Goal: Information Seeking & Learning: Learn about a topic

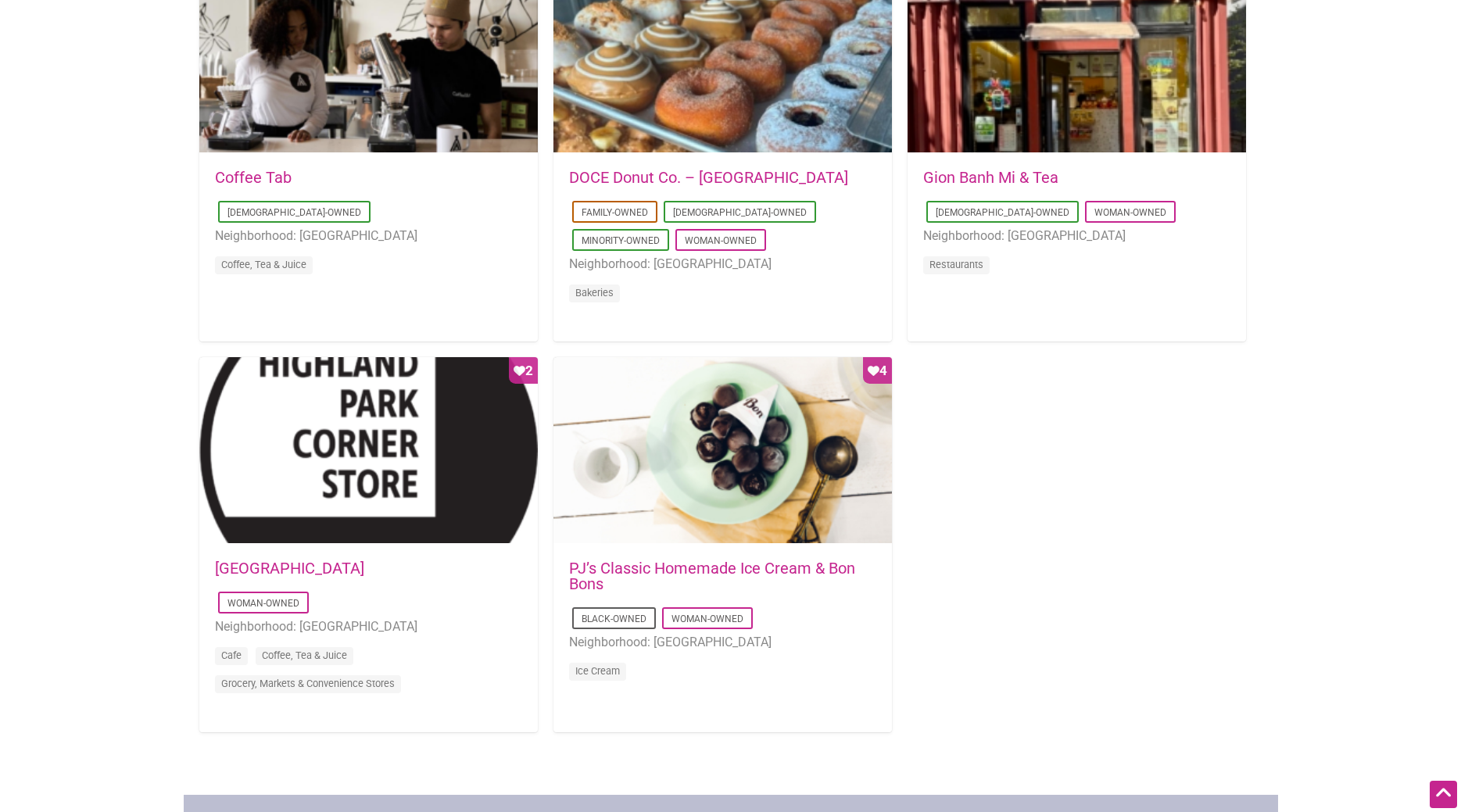
scroll to position [1435, 0]
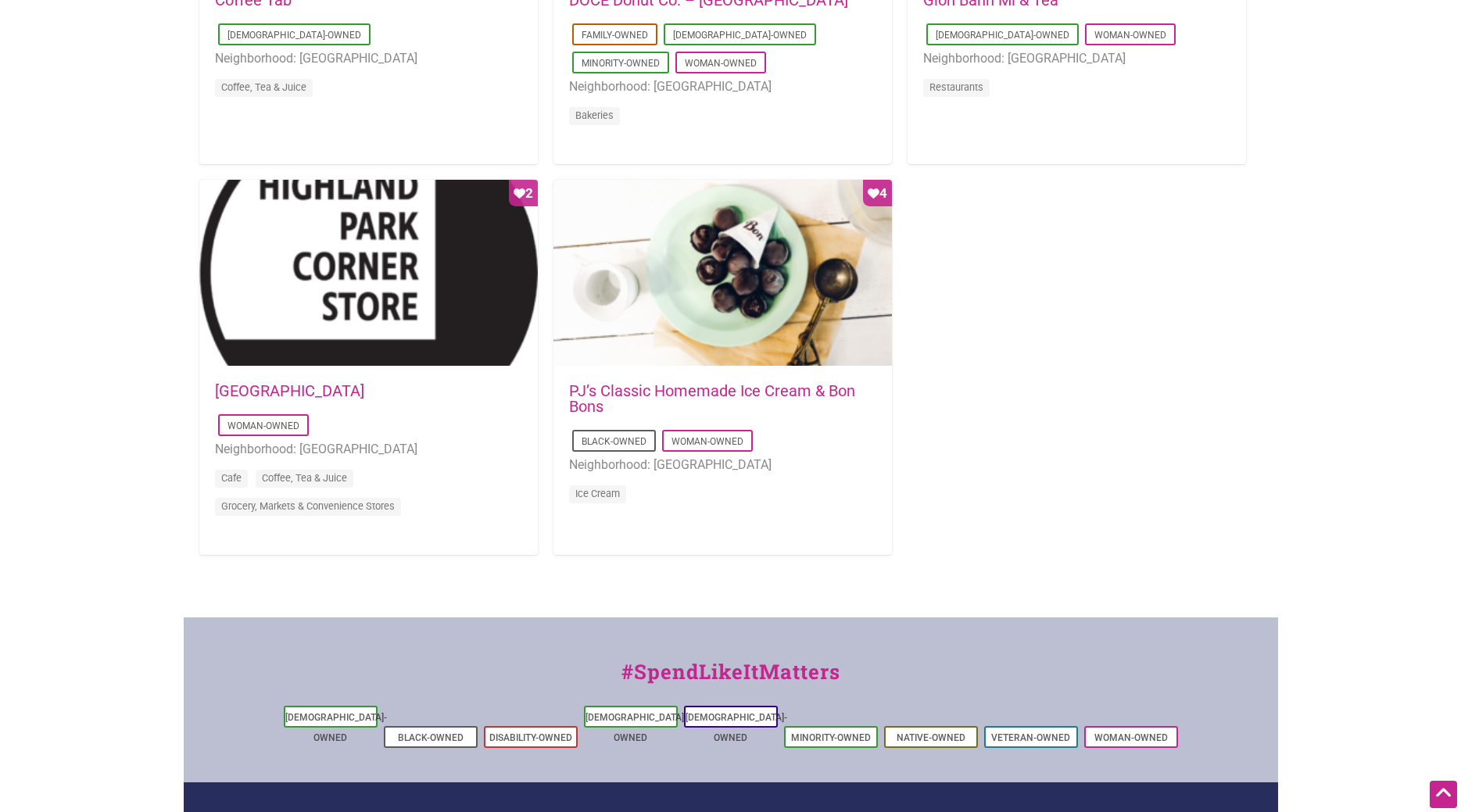
click at [715, 382] on div "[DATE] 13:43:44 PJ’s Classic Homemade Ice Cream & Bon Bons Black-Owned Woman-Ow…" at bounding box center [723, 454] width 339 height 172
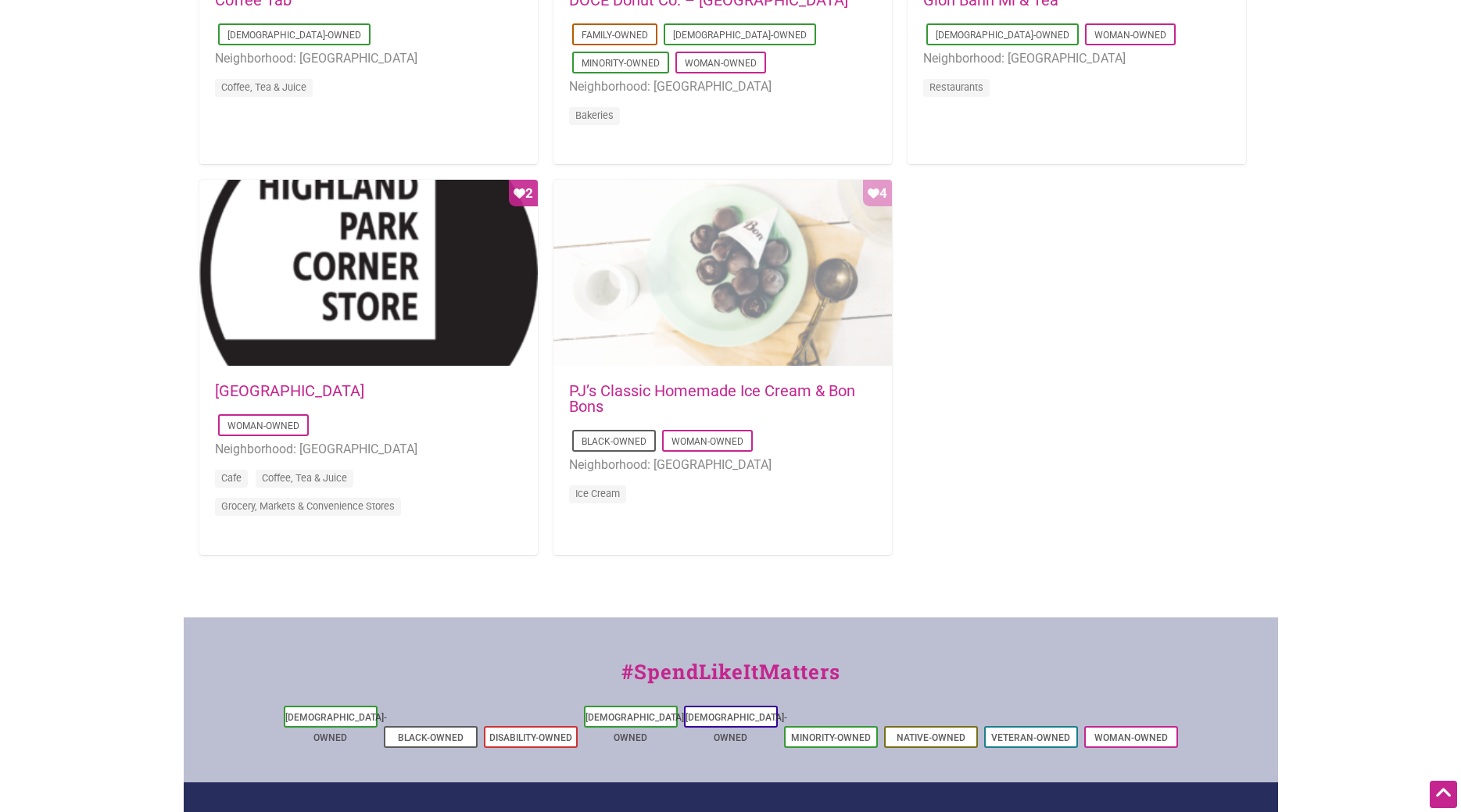
click at [714, 330] on div "Favorite Count 4" at bounding box center [723, 273] width 339 height 187
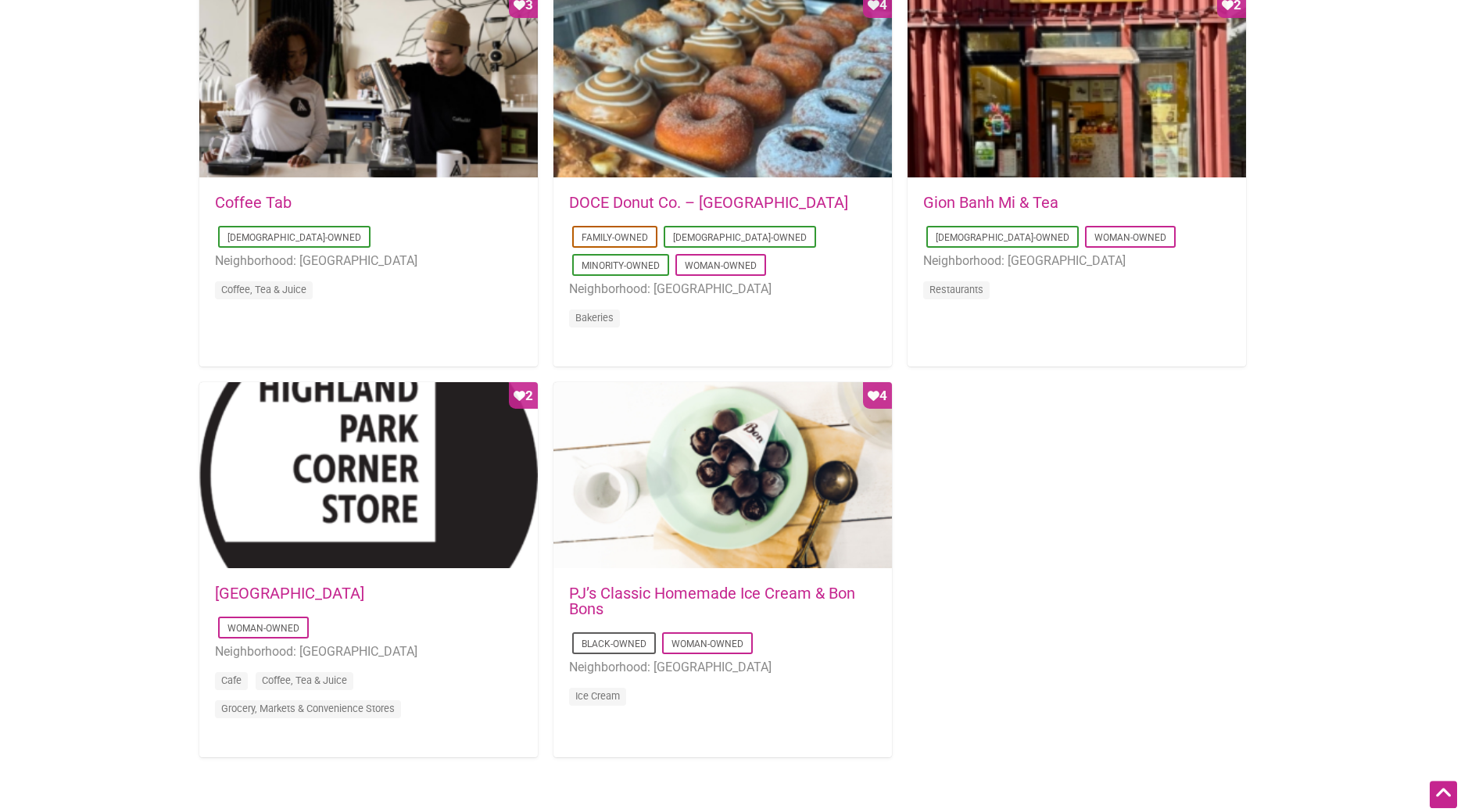
scroll to position [1275, 0]
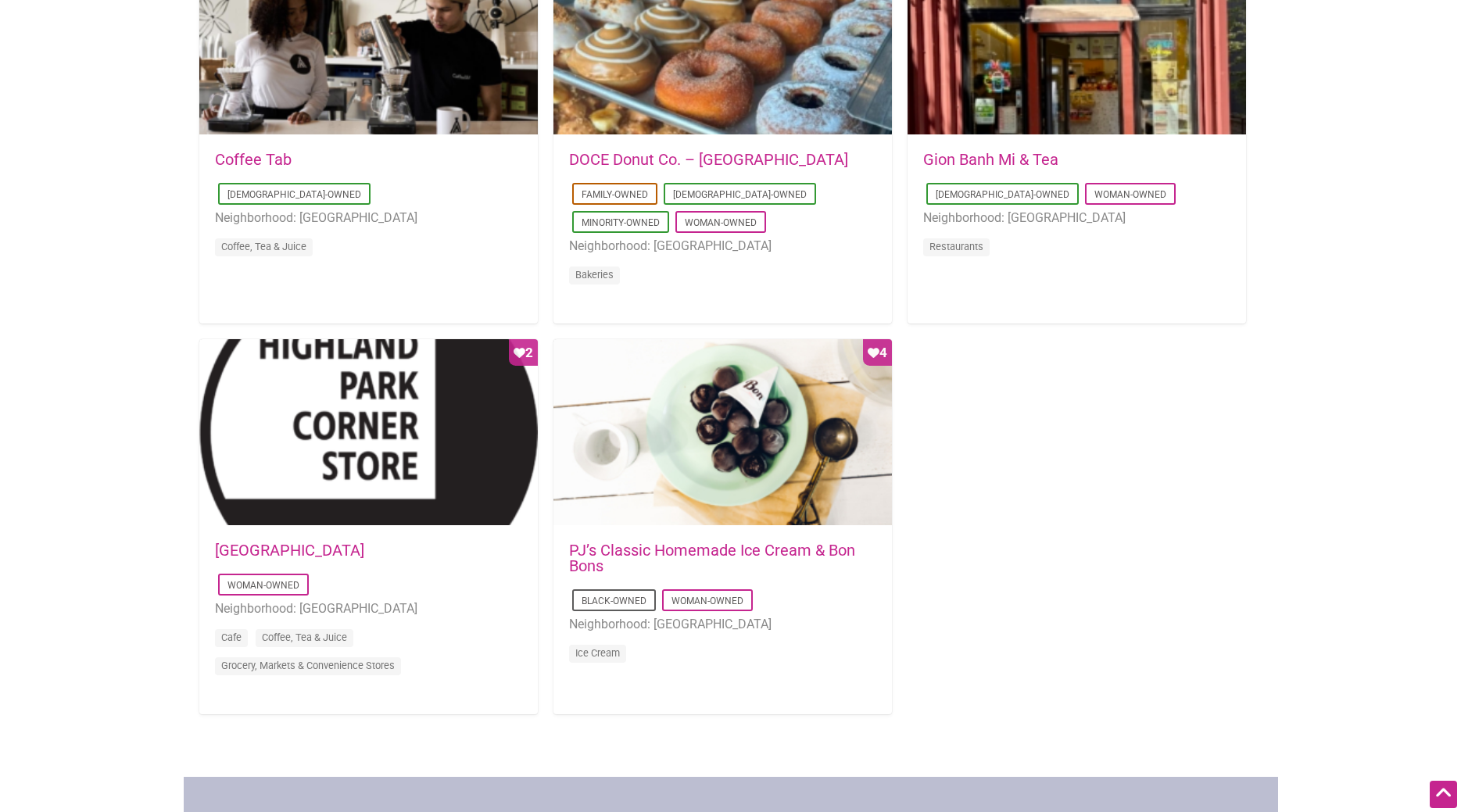
click at [701, 552] on link "PJ’s Classic Homemade Ice Cream & Bon Bons" at bounding box center [712, 558] width 286 height 35
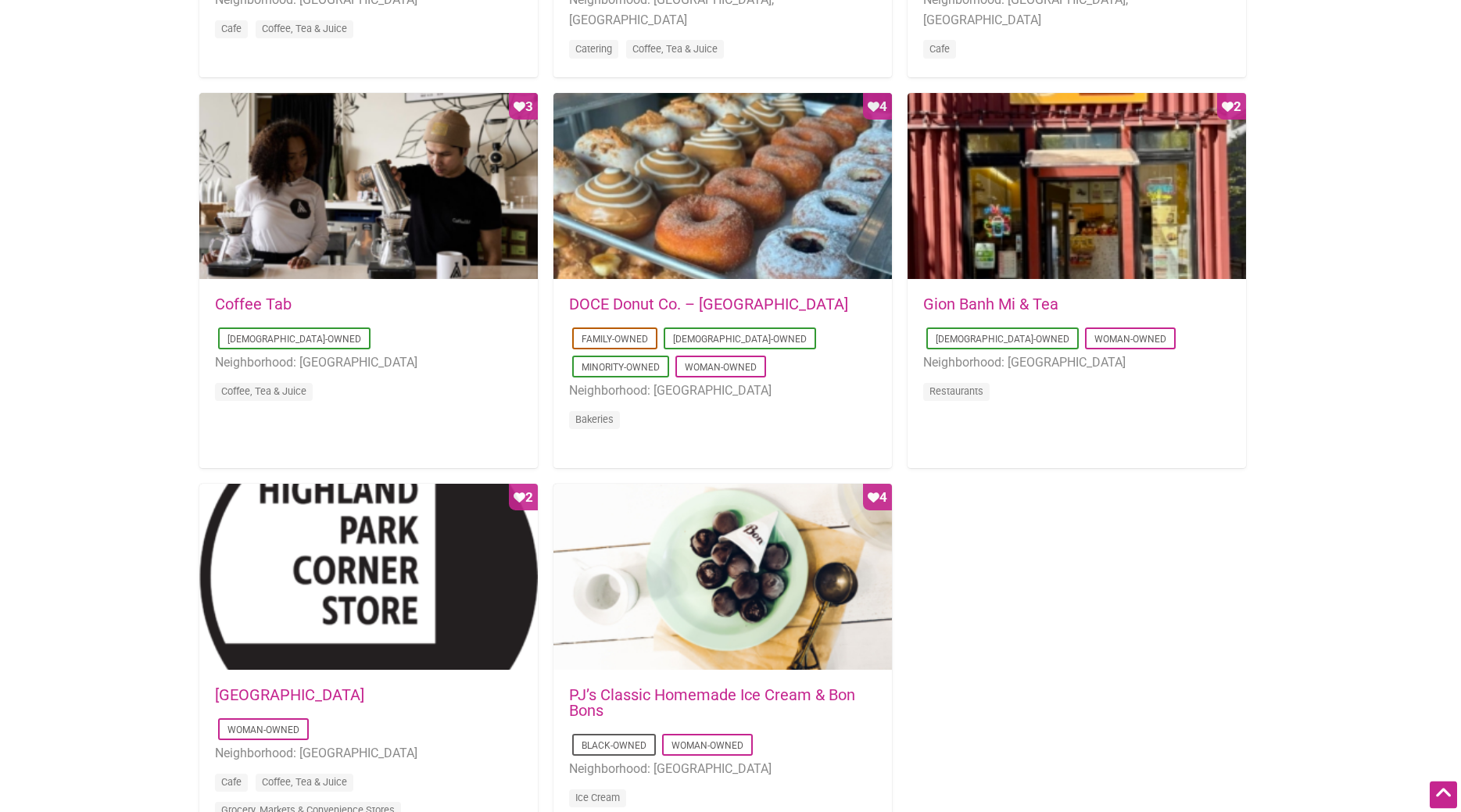
scroll to position [957, 0]
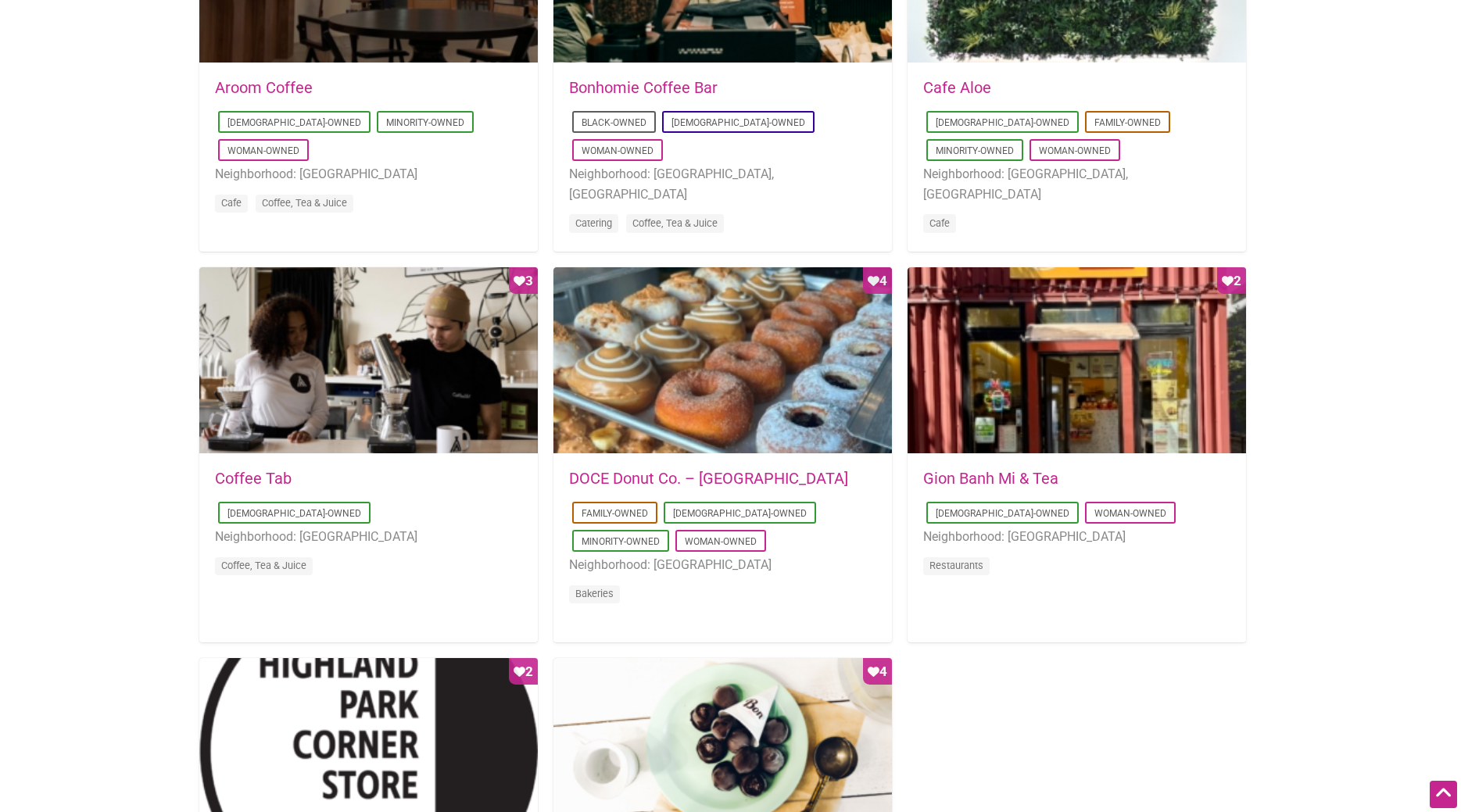
click at [614, 486] on link "DOCE Donut Co. – Belltown" at bounding box center [709, 478] width 279 height 19
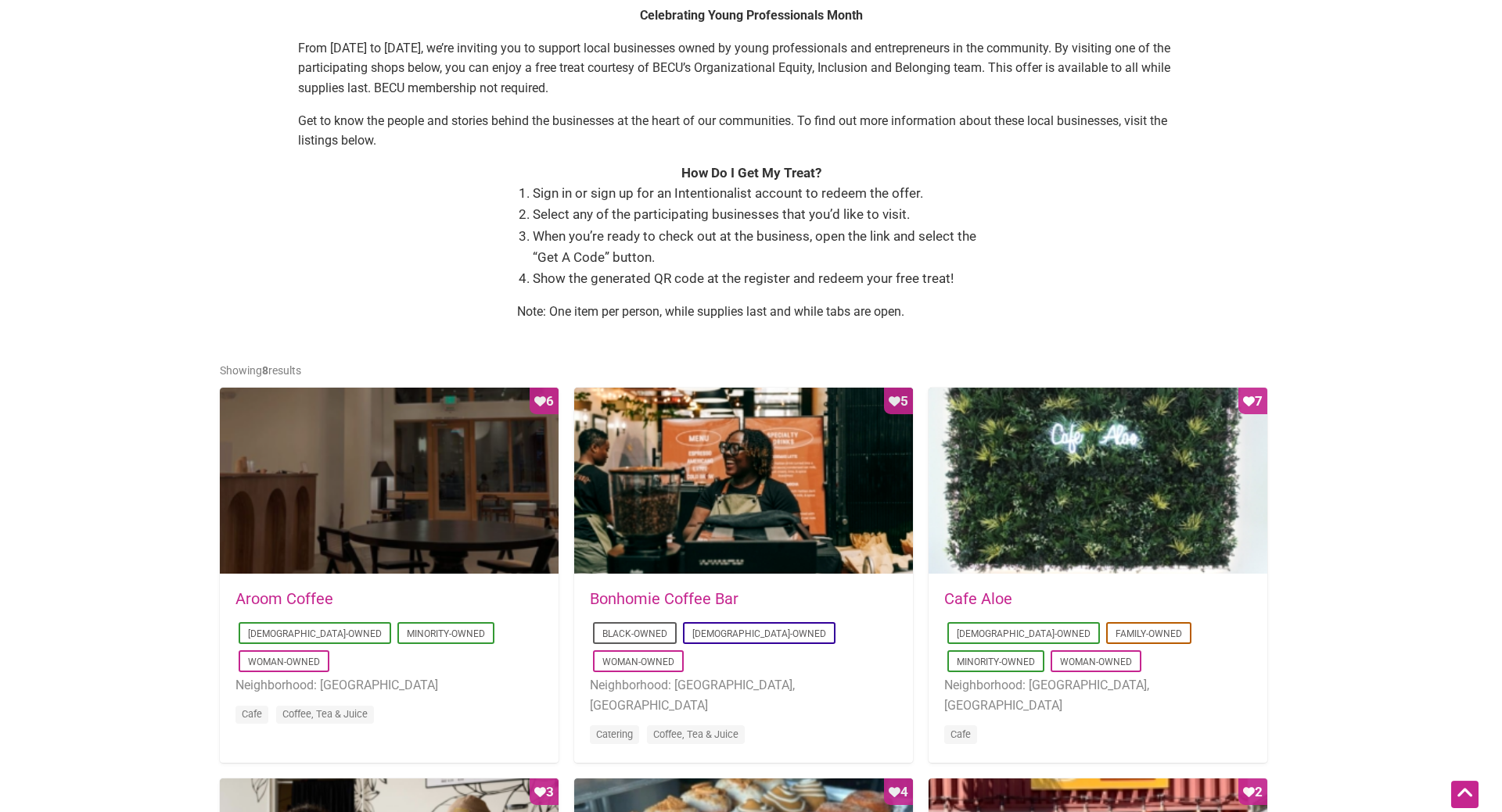
scroll to position [399, 0]
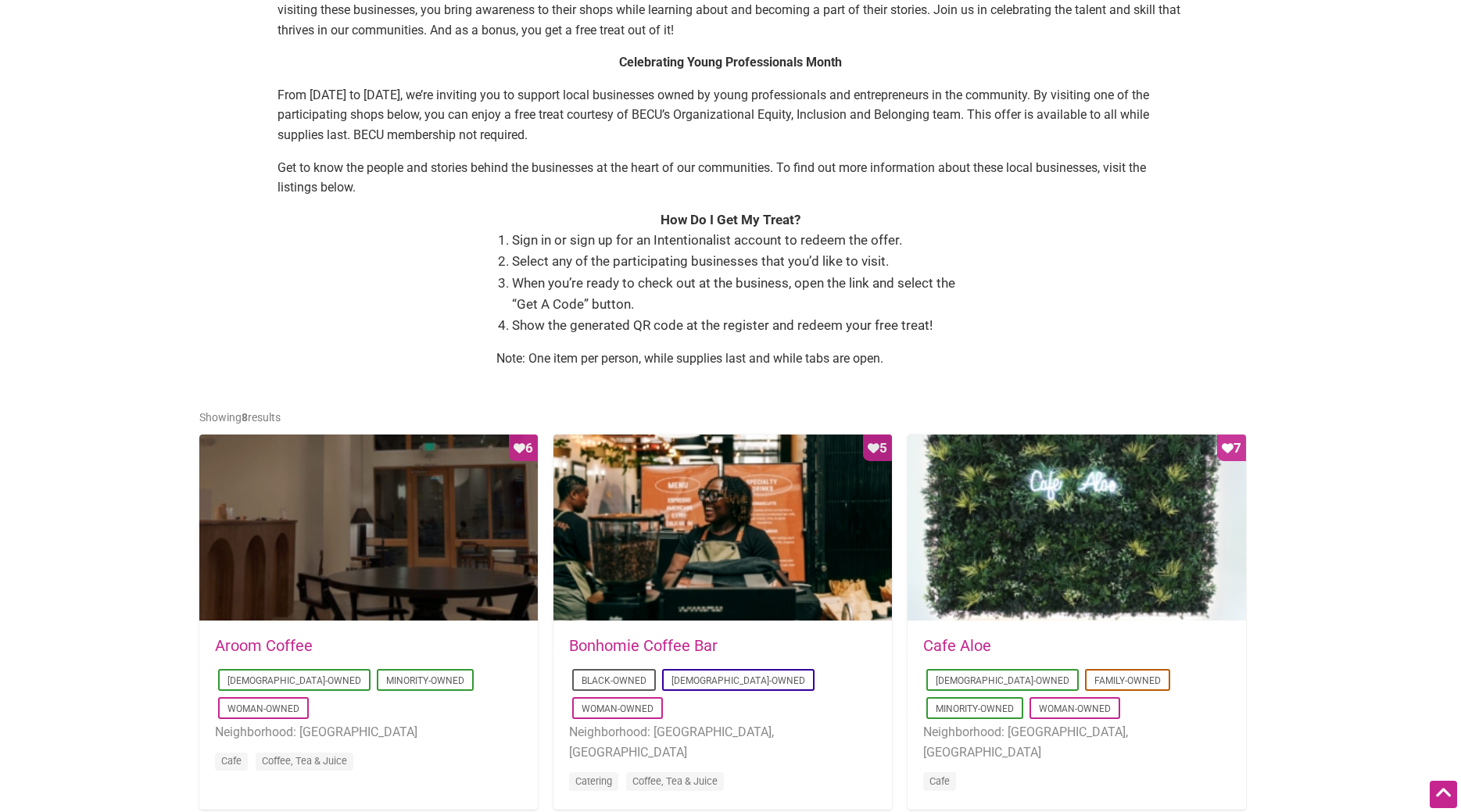
click at [626, 648] on link "Bonhomie Coffee Bar" at bounding box center [644, 646] width 149 height 19
click at [251, 655] on link "Aroom Coffee" at bounding box center [263, 646] width 98 height 19
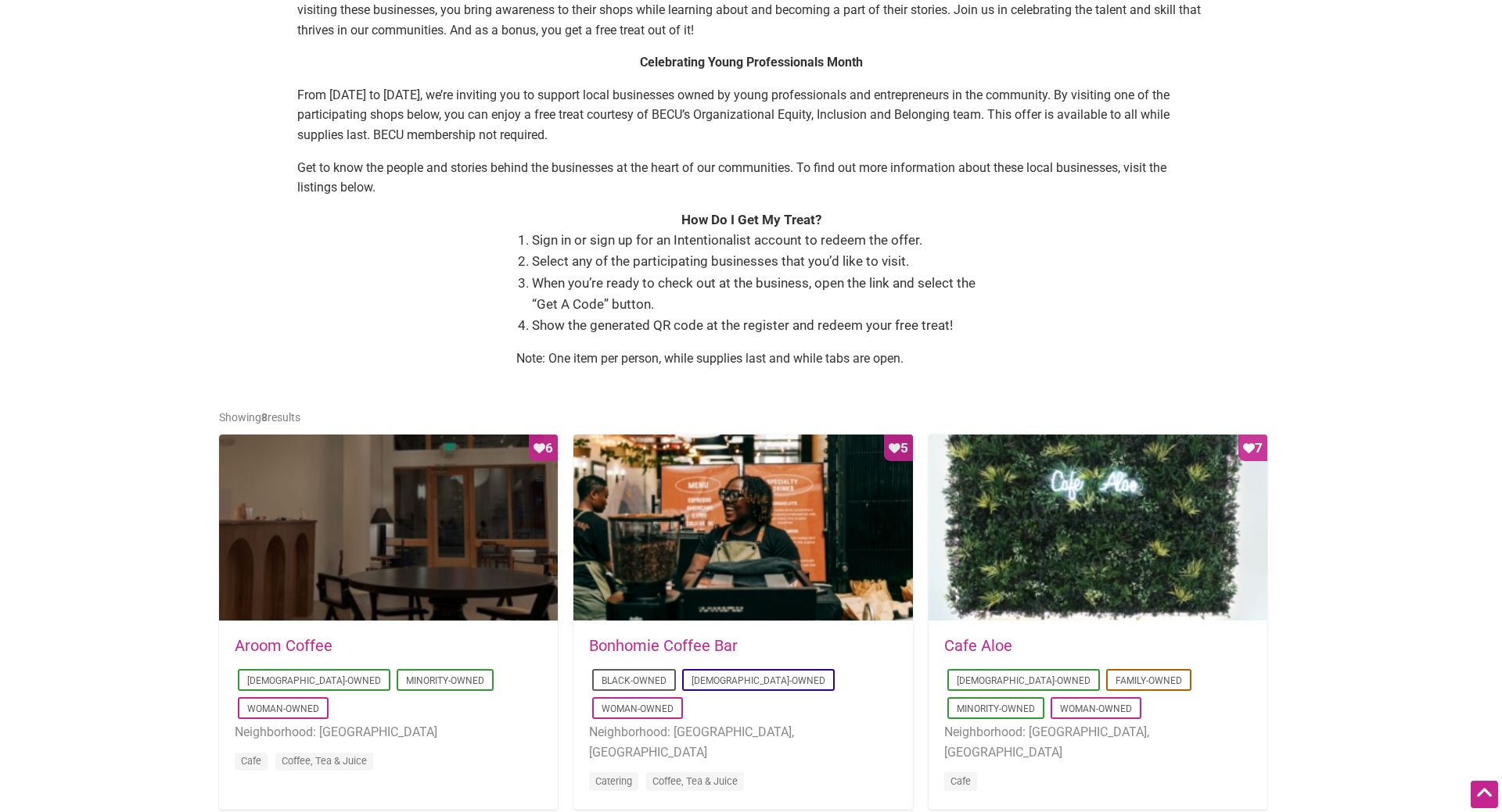
click at [1001, 643] on link "Cafe Aloe" at bounding box center [978, 646] width 68 height 19
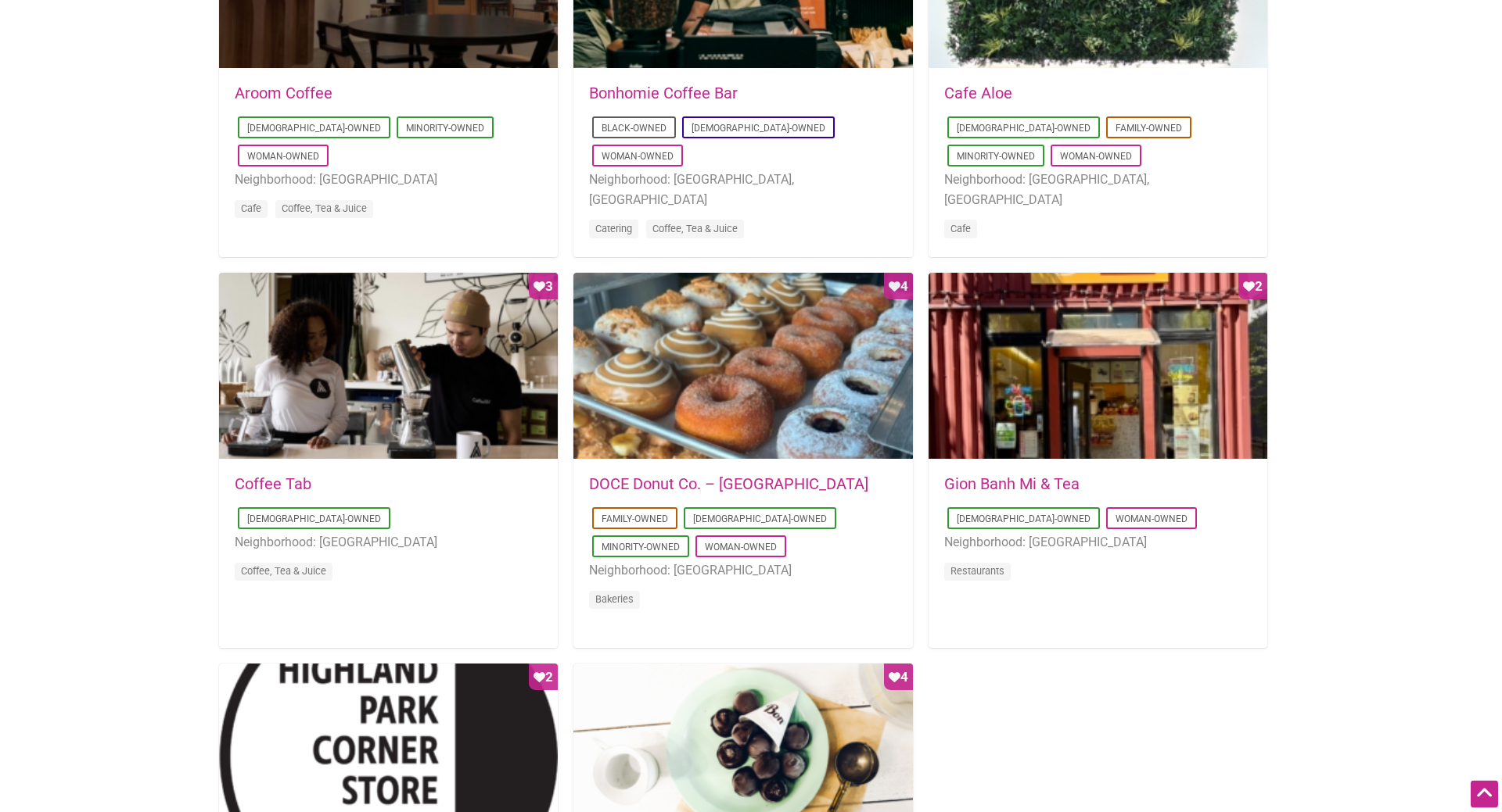
scroll to position [957, 0]
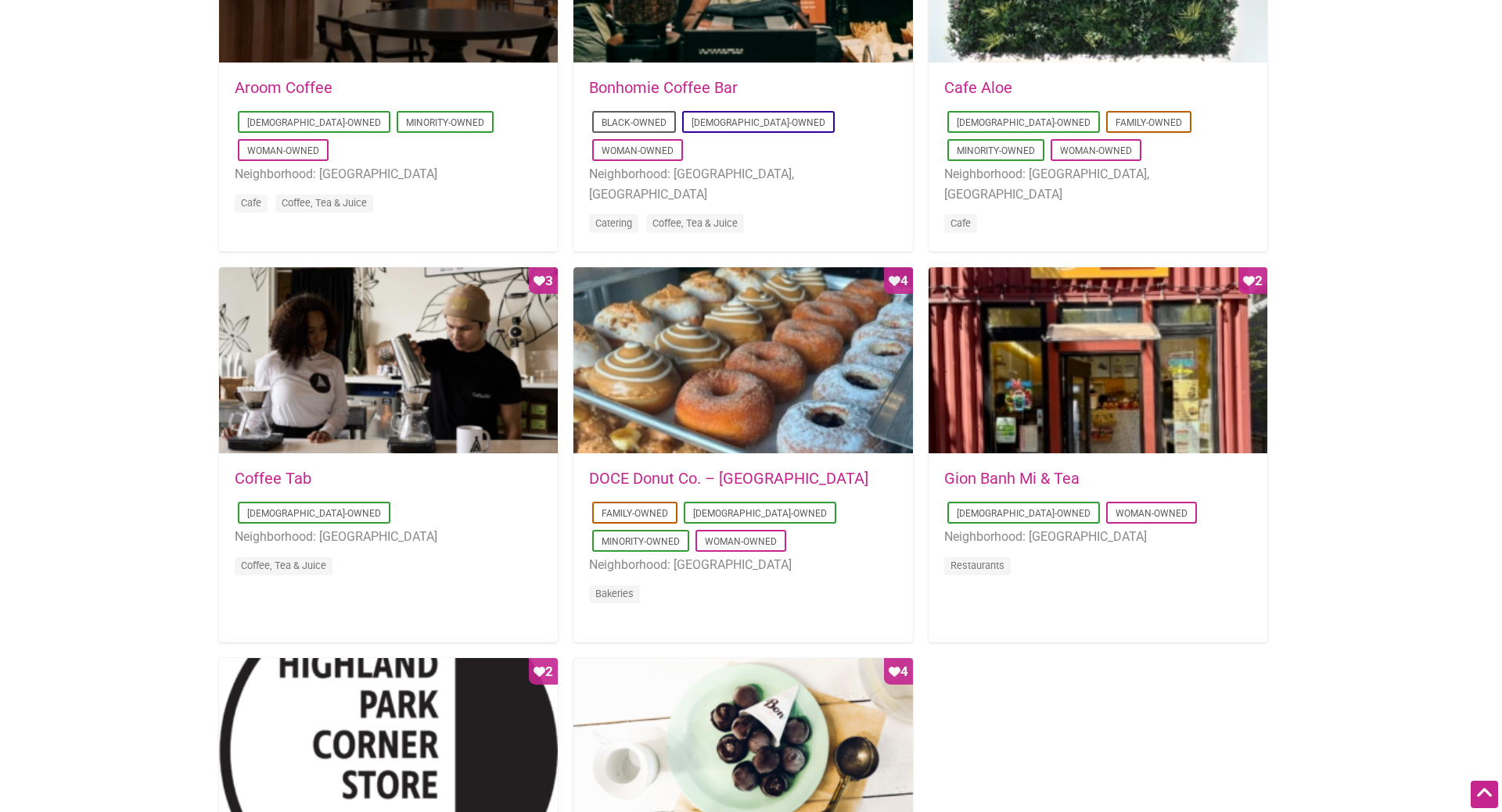
click at [295, 477] on link "Coffee Tab" at bounding box center [272, 478] width 76 height 19
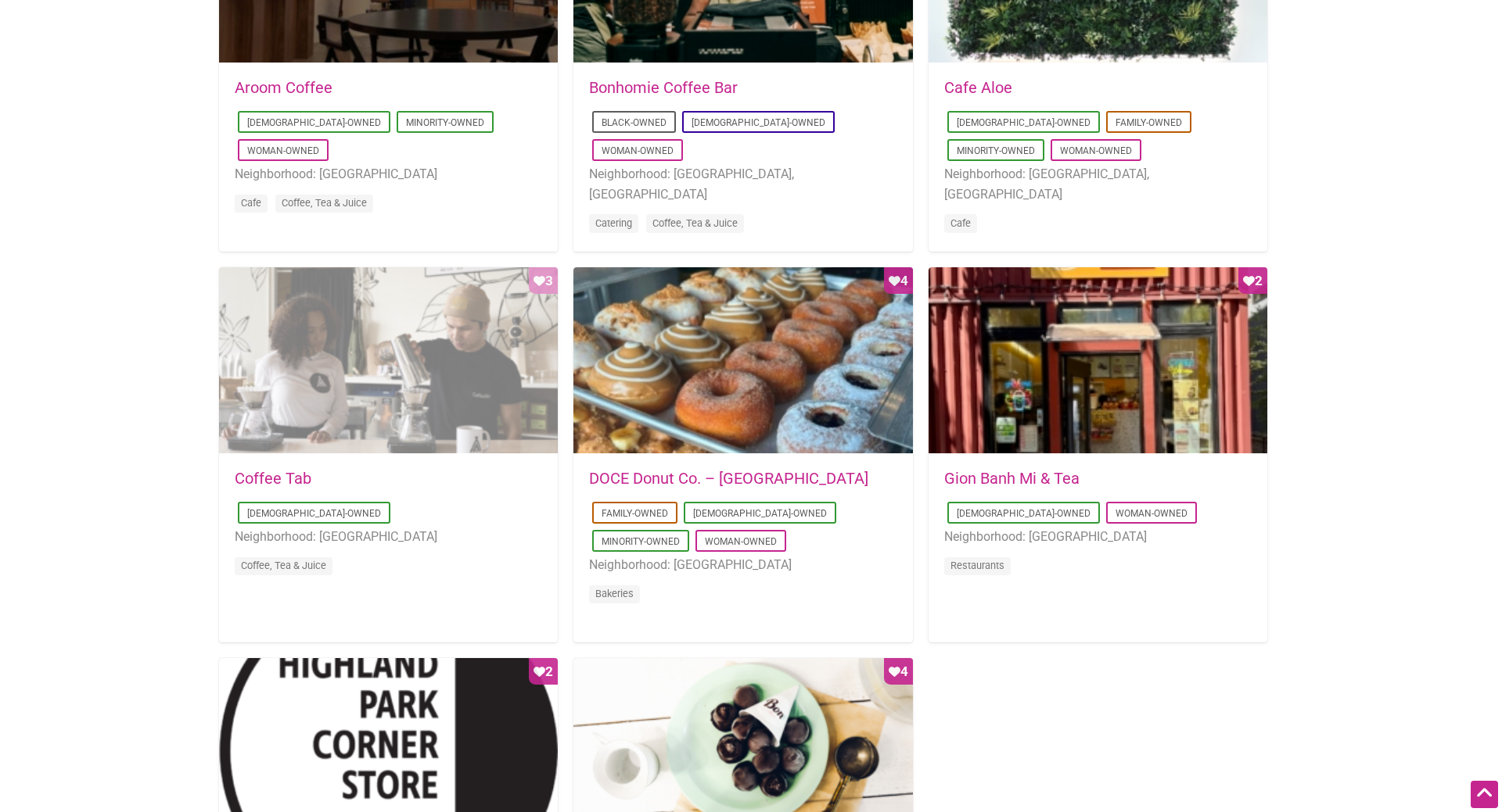
scroll to position [1196, 0]
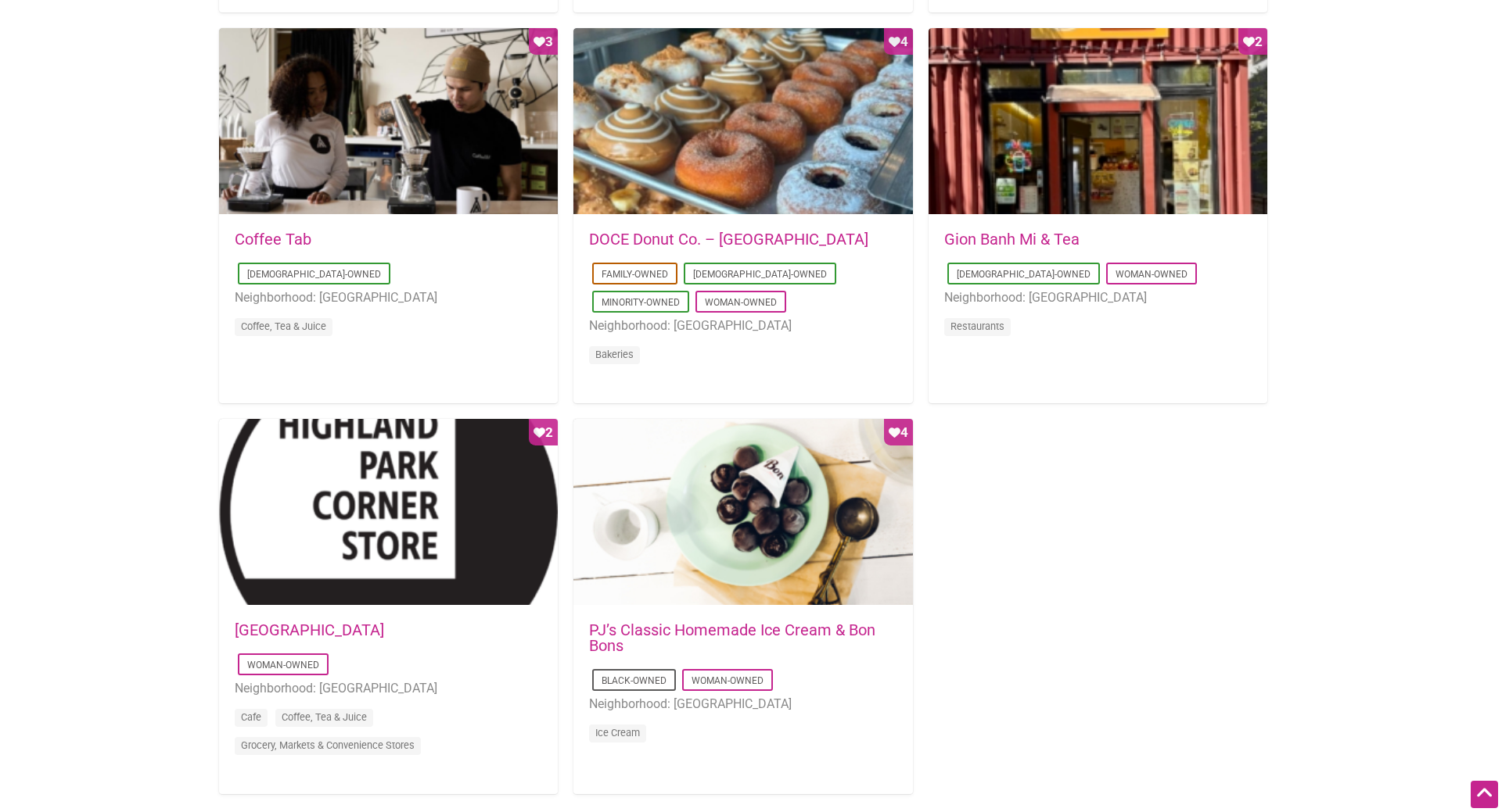
click at [989, 238] on link "Gion Banh Mi & Tea" at bounding box center [1012, 239] width 136 height 19
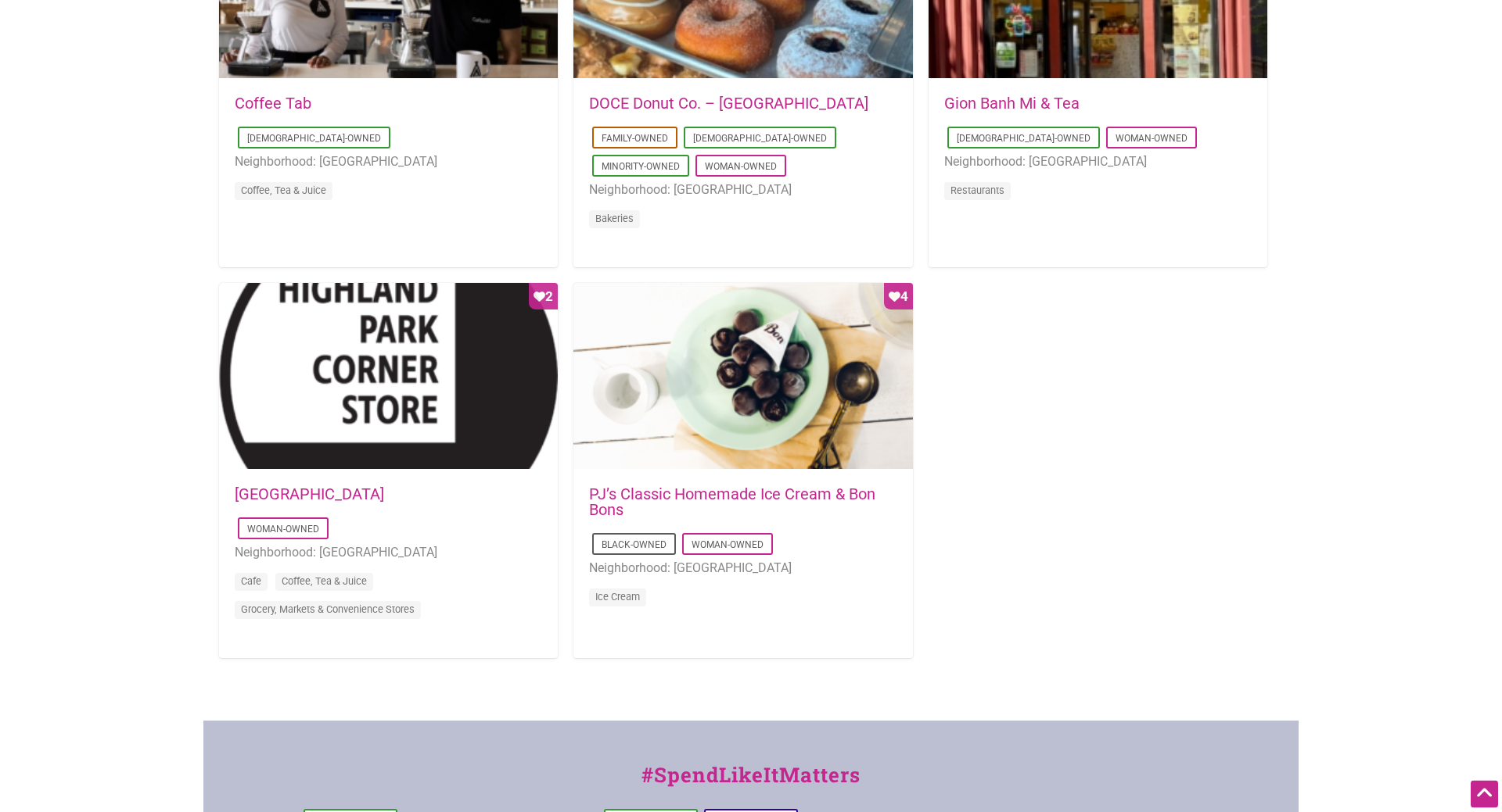
scroll to position [1435, 0]
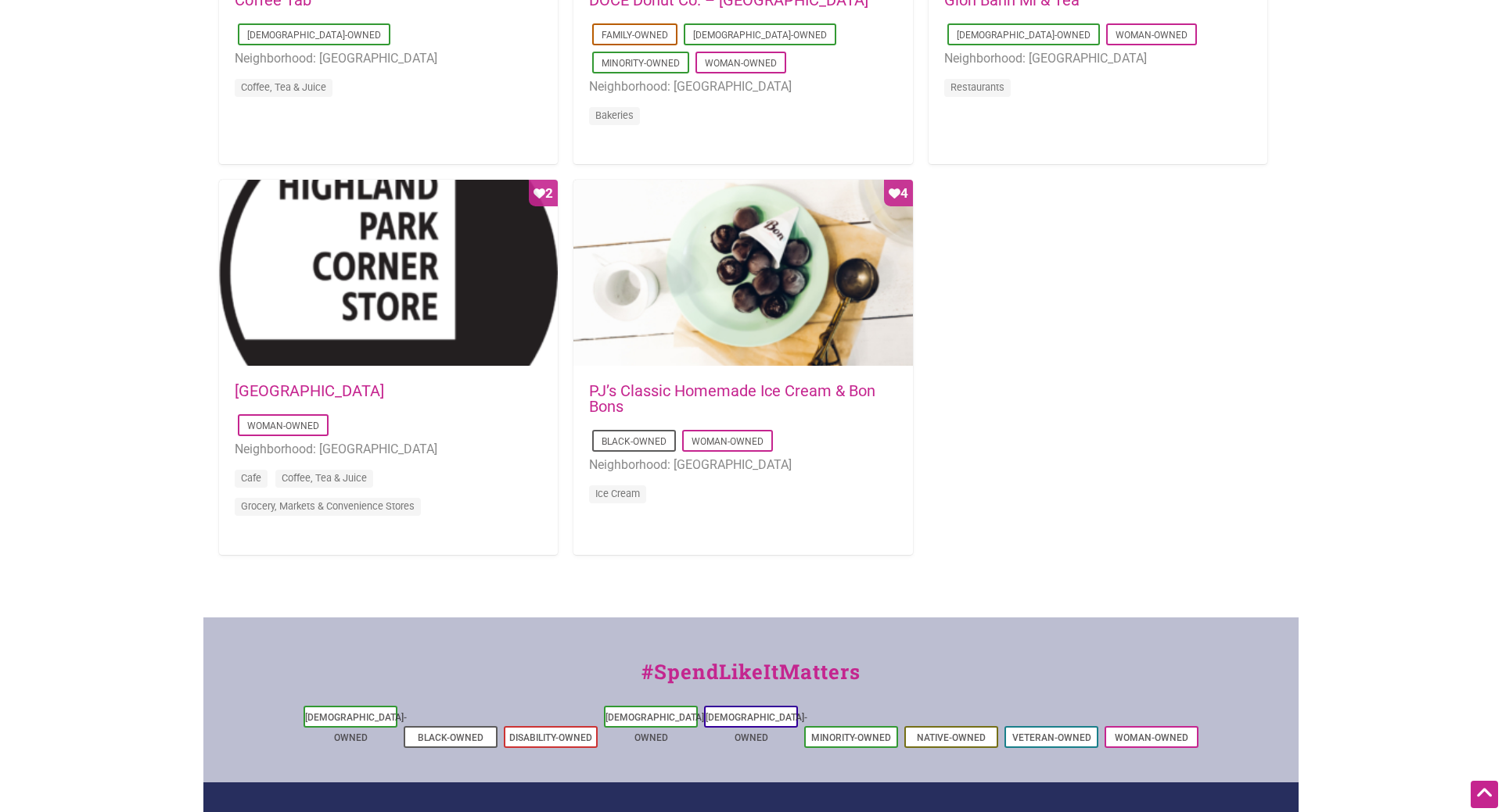
click at [270, 400] on link "Highland Park Corner Store" at bounding box center [309, 390] width 150 height 19
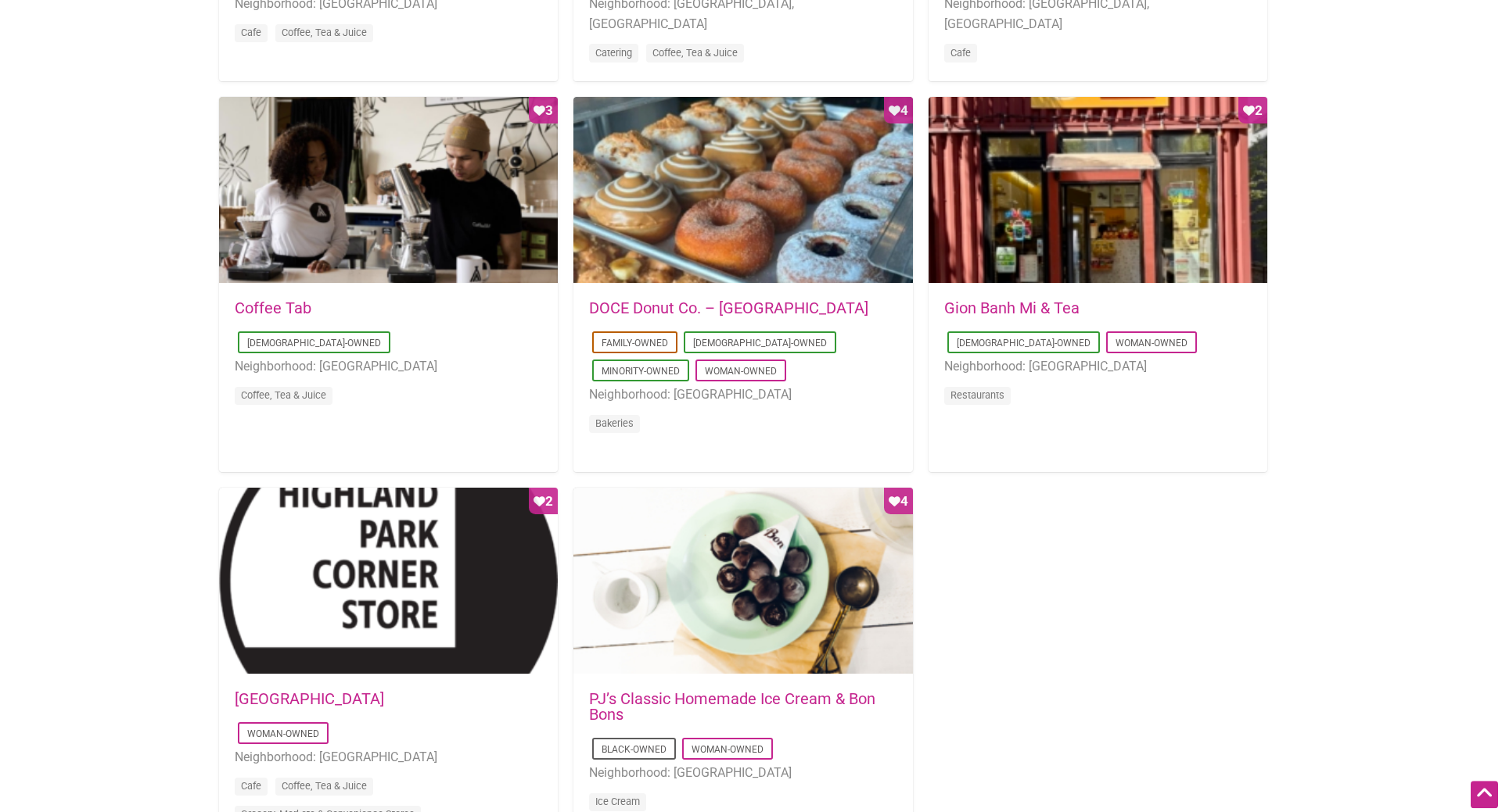
scroll to position [1116, 0]
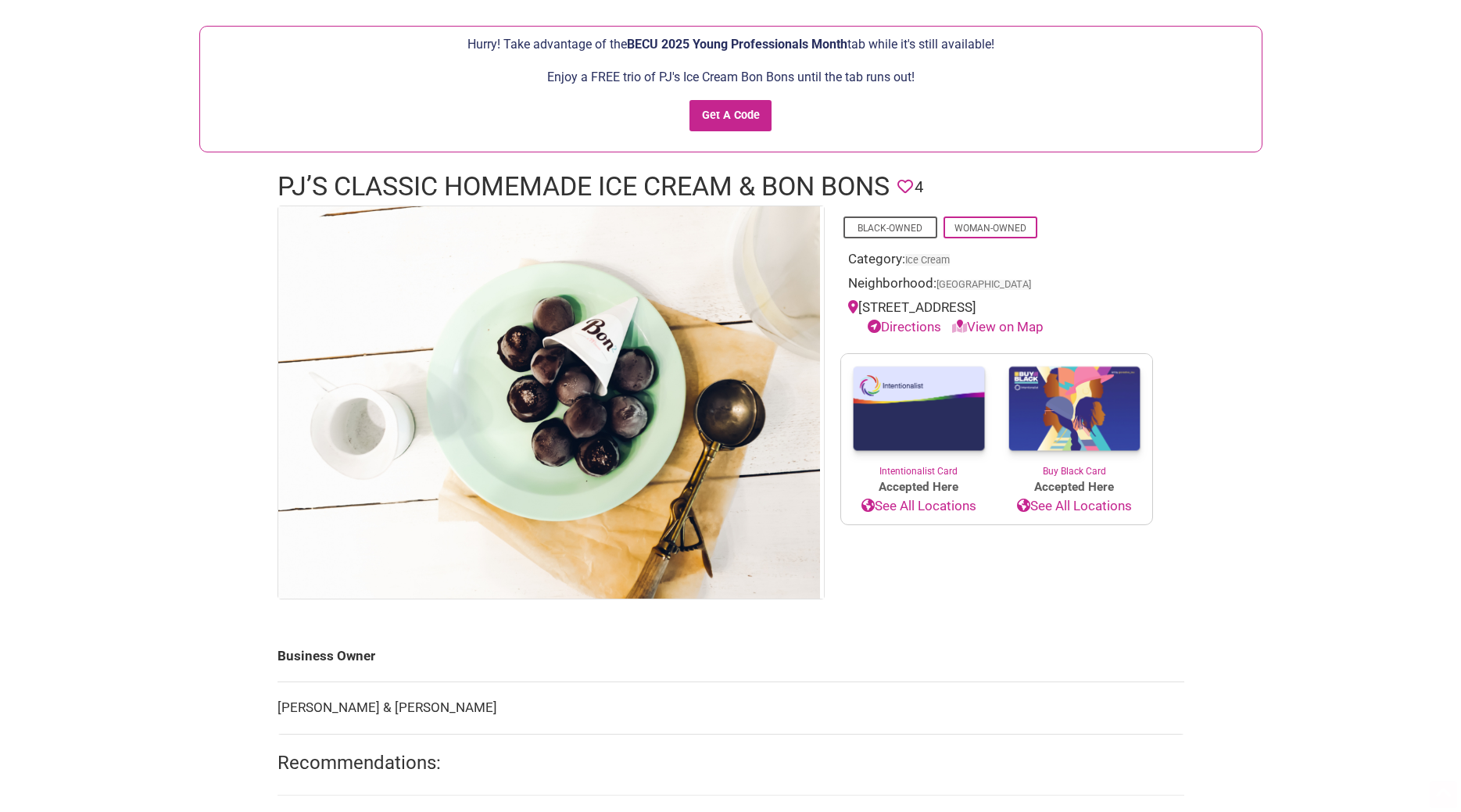
scroll to position [159, 0]
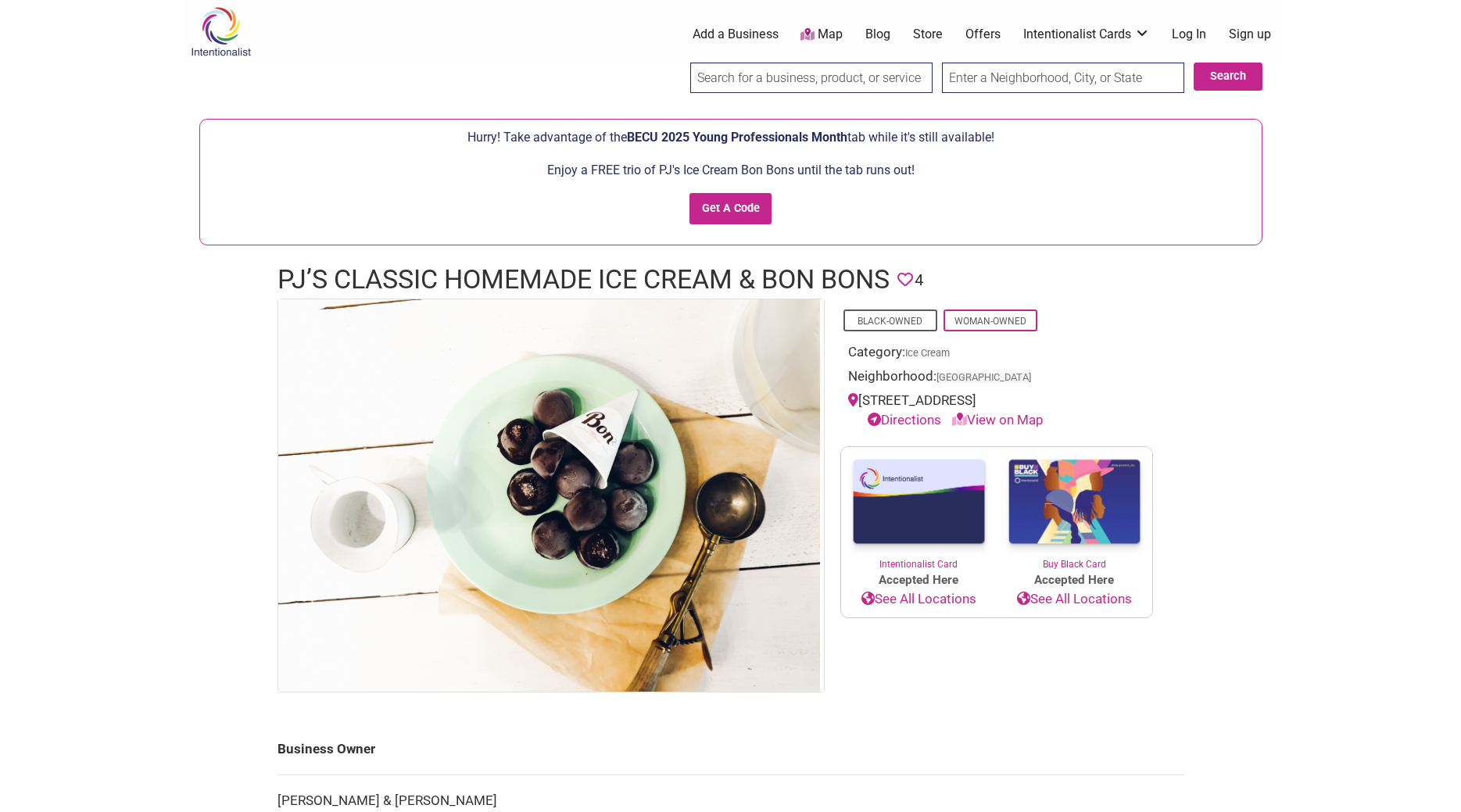
click at [719, 191] on div "Enjoy a FREE trio of PJ's Ice Cream Bon Bons until the tab runs out! Get A Code" at bounding box center [731, 198] width 1046 height 76
click at [721, 200] on input "Get A Code" at bounding box center [730, 209] width 82 height 32
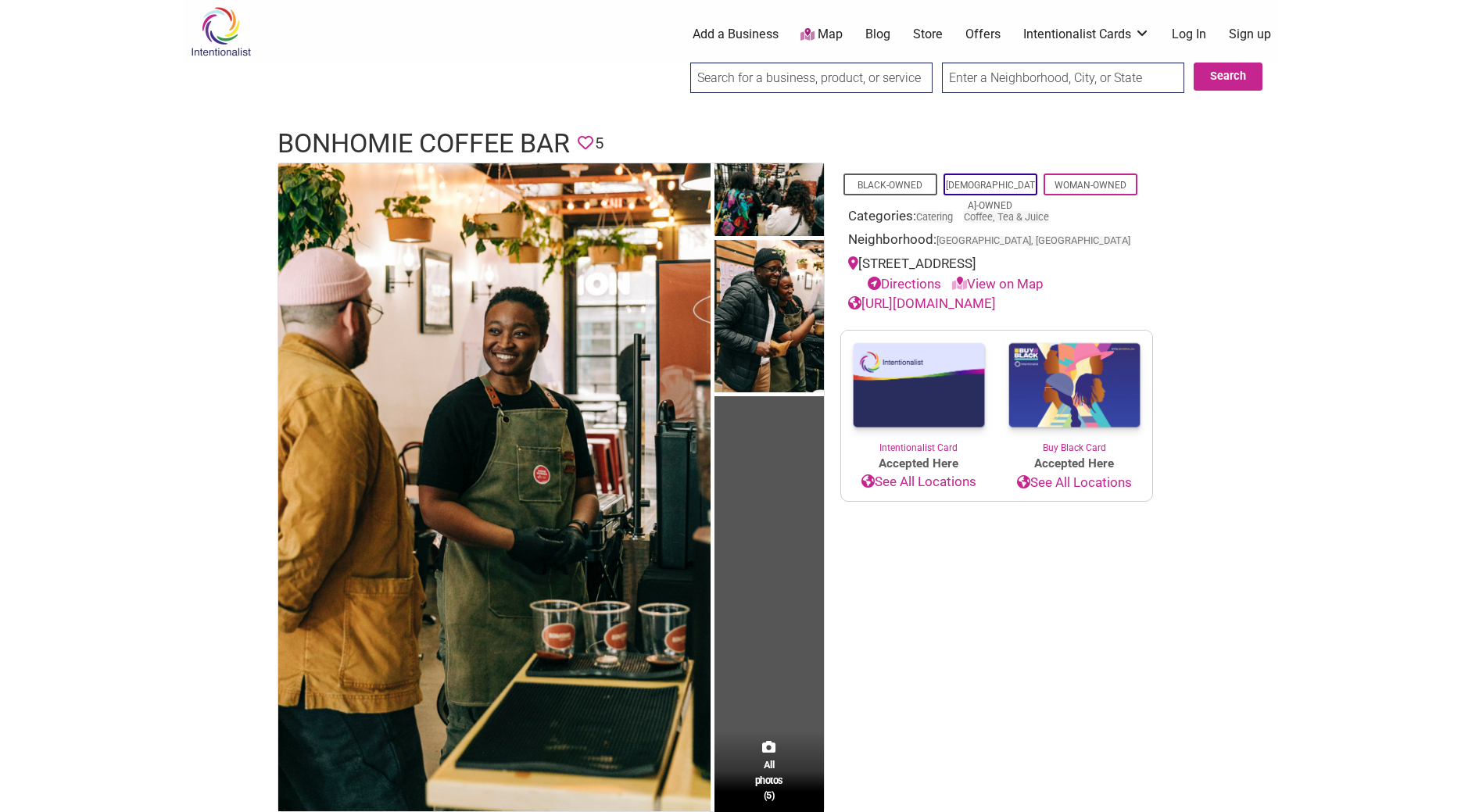
scroll to position [240, 0]
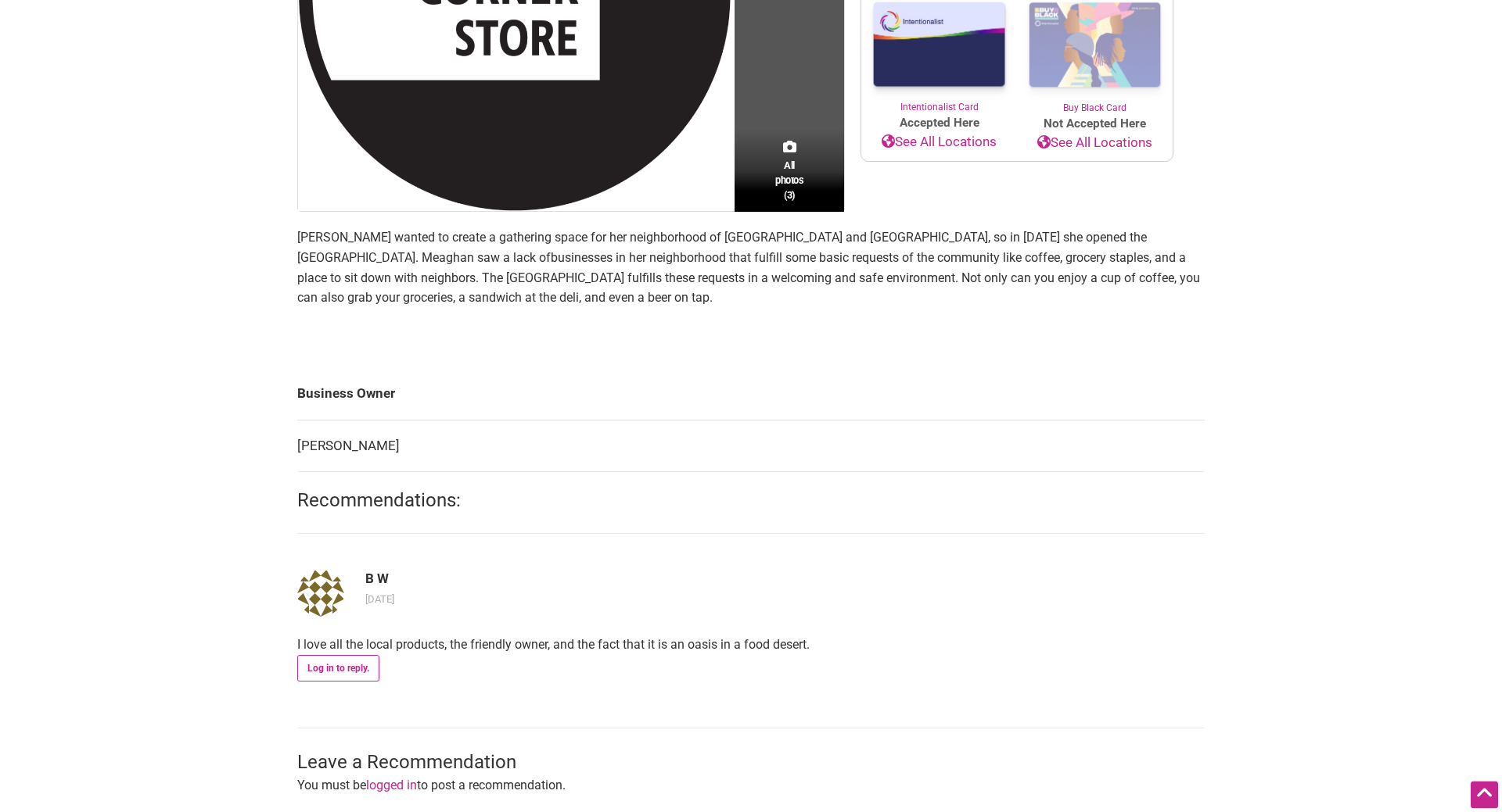
scroll to position [638, 0]
